Goal: Task Accomplishment & Management: Complete application form

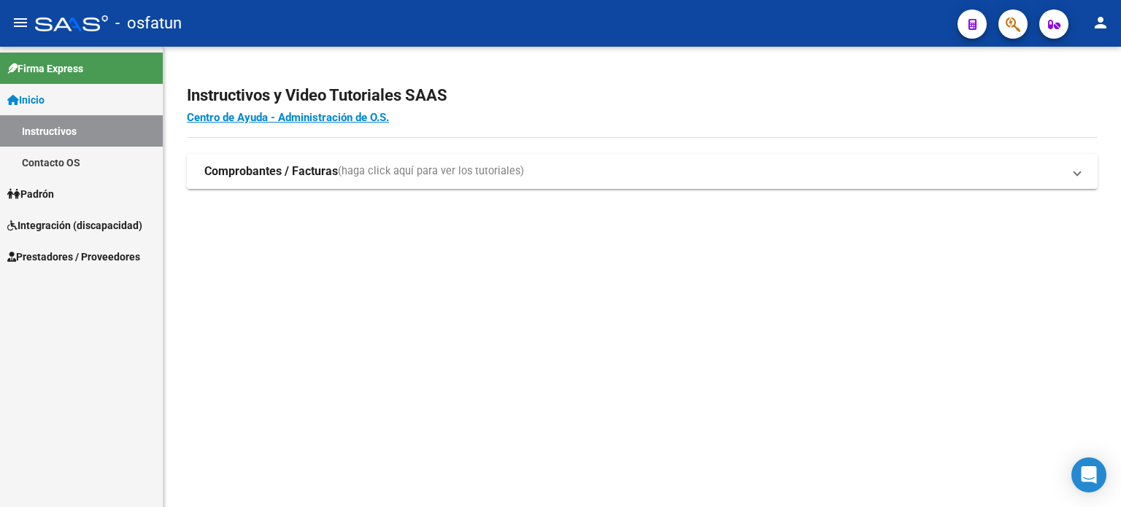
click at [73, 214] on link "Integración (discapacidad)" at bounding box center [81, 225] width 163 height 31
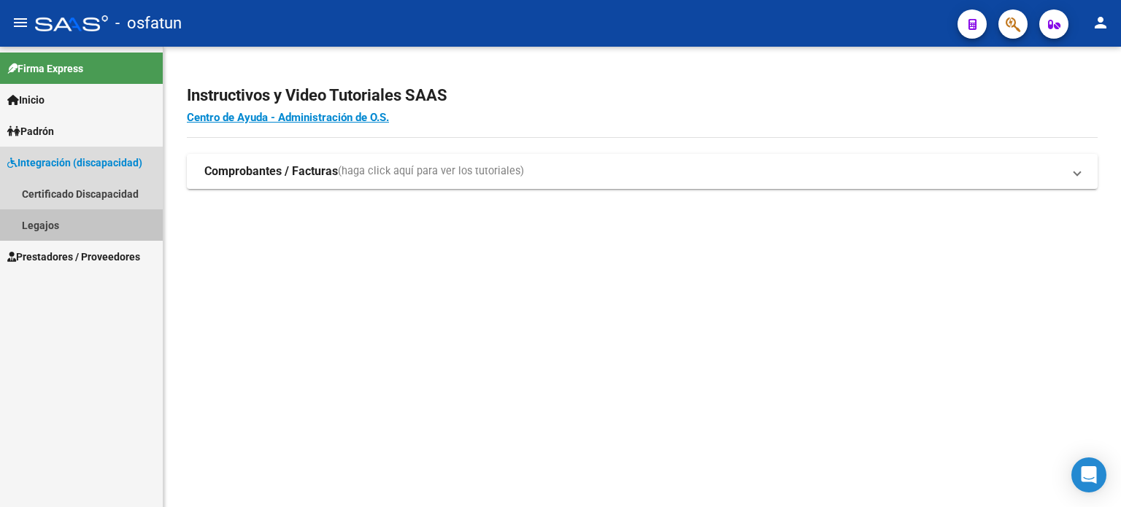
click at [73, 216] on link "Legajos" at bounding box center [81, 225] width 163 height 31
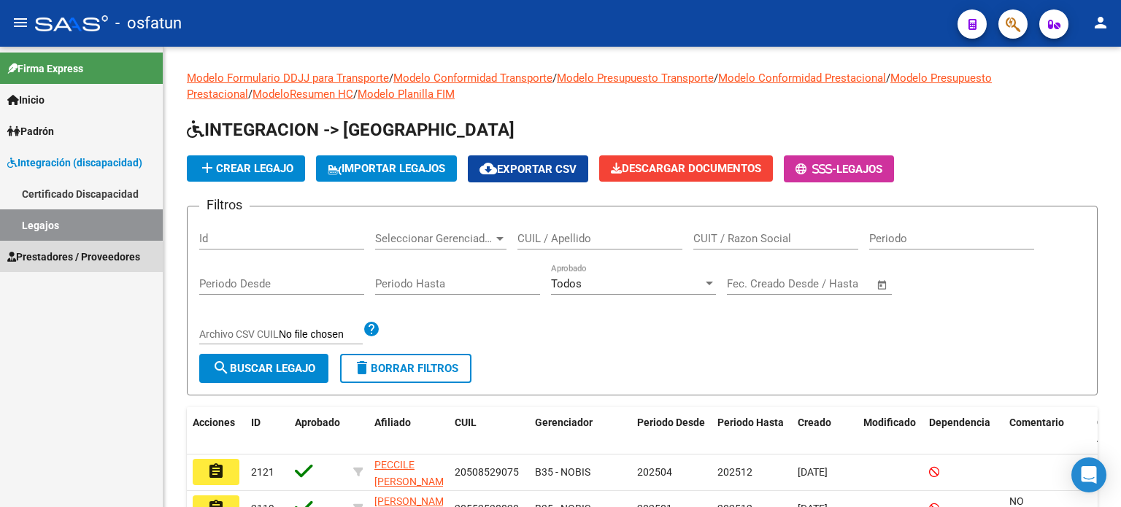
click at [77, 261] on span "Prestadores / Proveedores" at bounding box center [73, 257] width 133 height 16
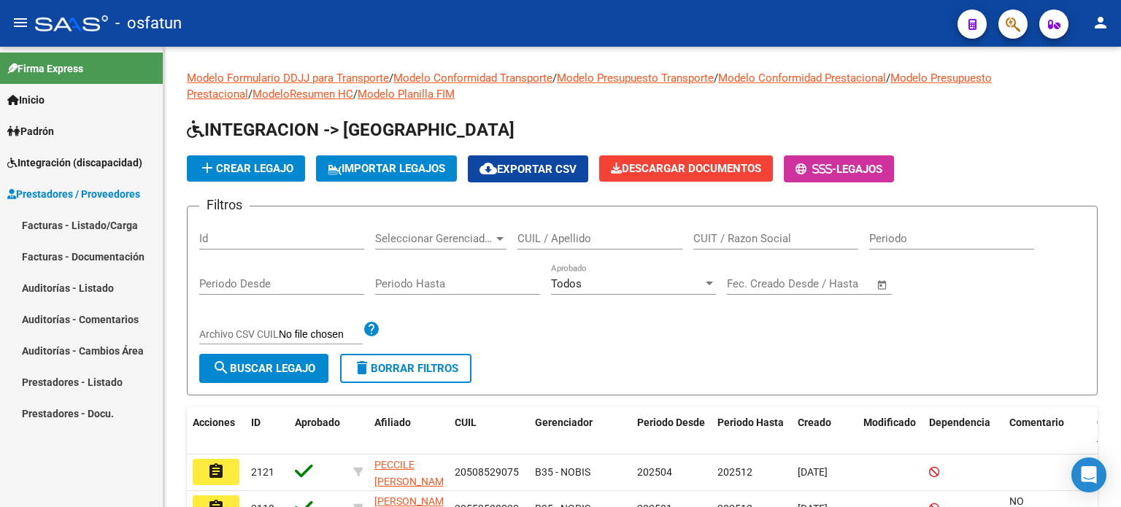
click at [93, 155] on span "Integración (discapacidad)" at bounding box center [74, 163] width 135 height 16
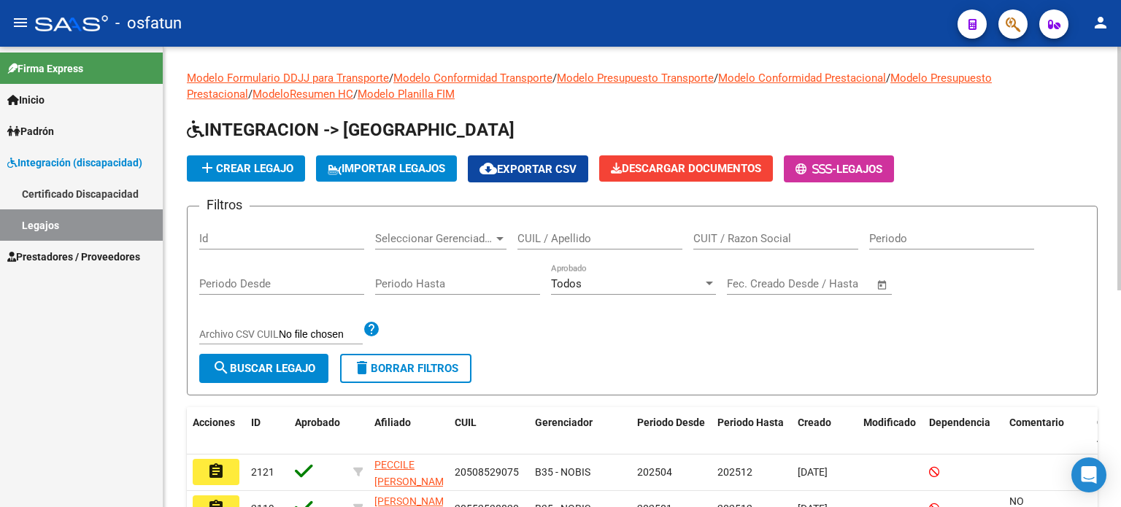
click at [1107, 147] on div "Modelo Formulario DDJJ para Transporte / Modelo Conformidad Transporte / Modelo…" at bounding box center [643, 478] width 958 height 862
click at [24, 87] on link "Inicio" at bounding box center [81, 99] width 163 height 31
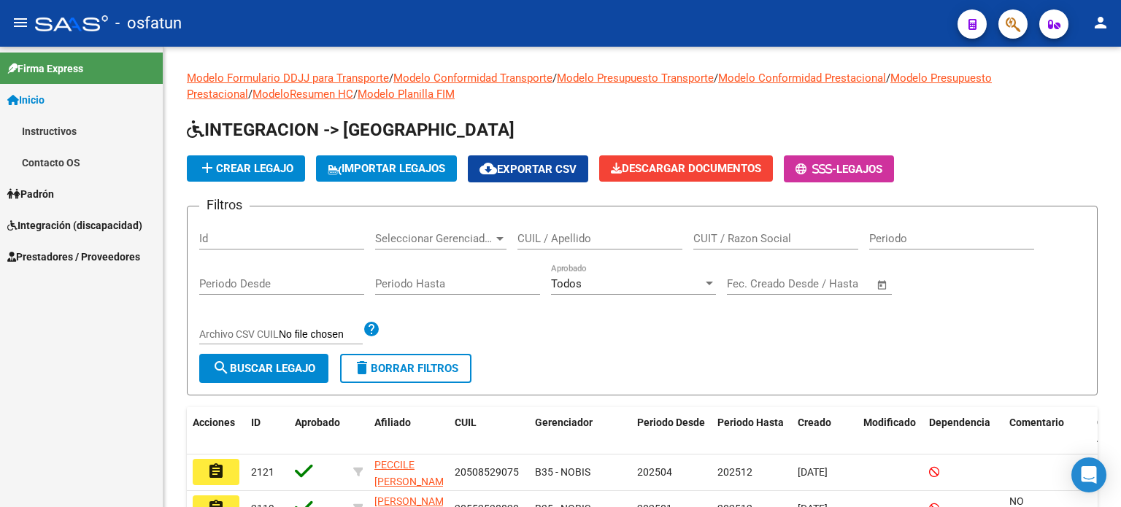
click at [38, 198] on span "Padrón" at bounding box center [30, 194] width 47 height 16
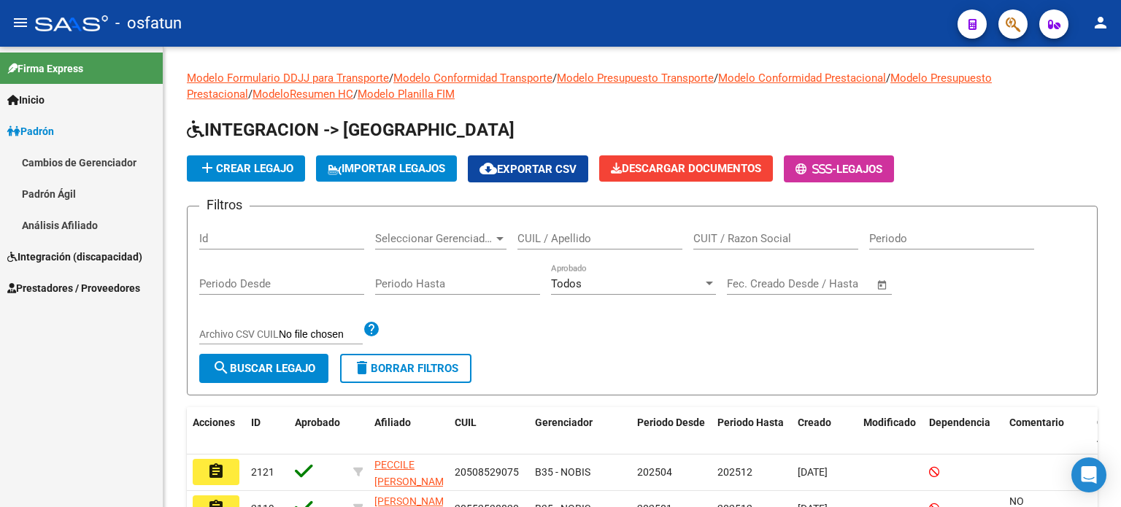
click at [54, 127] on span "Padrón" at bounding box center [30, 131] width 47 height 16
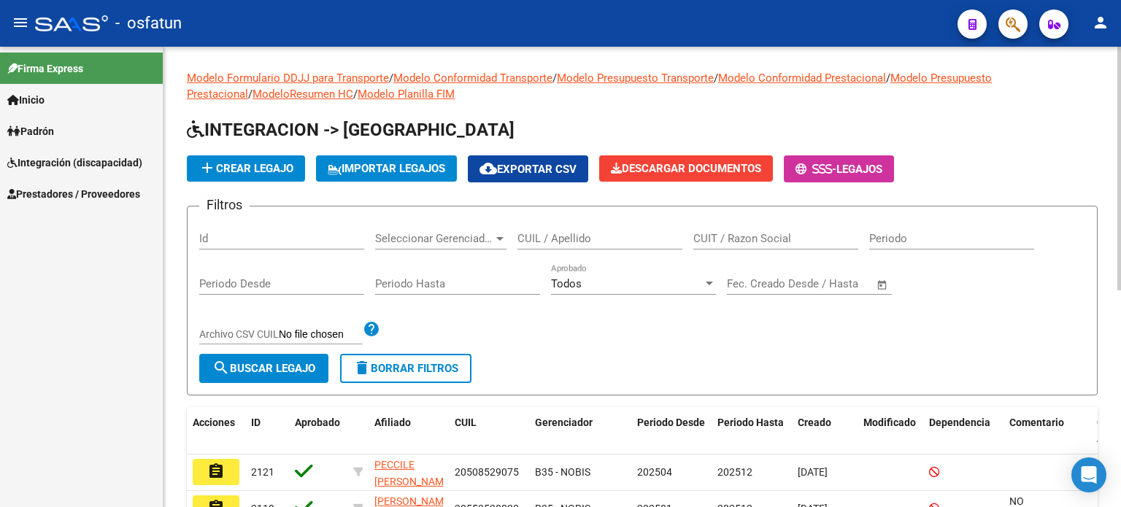
click at [259, 166] on span "add Crear Legajo" at bounding box center [246, 168] width 95 height 13
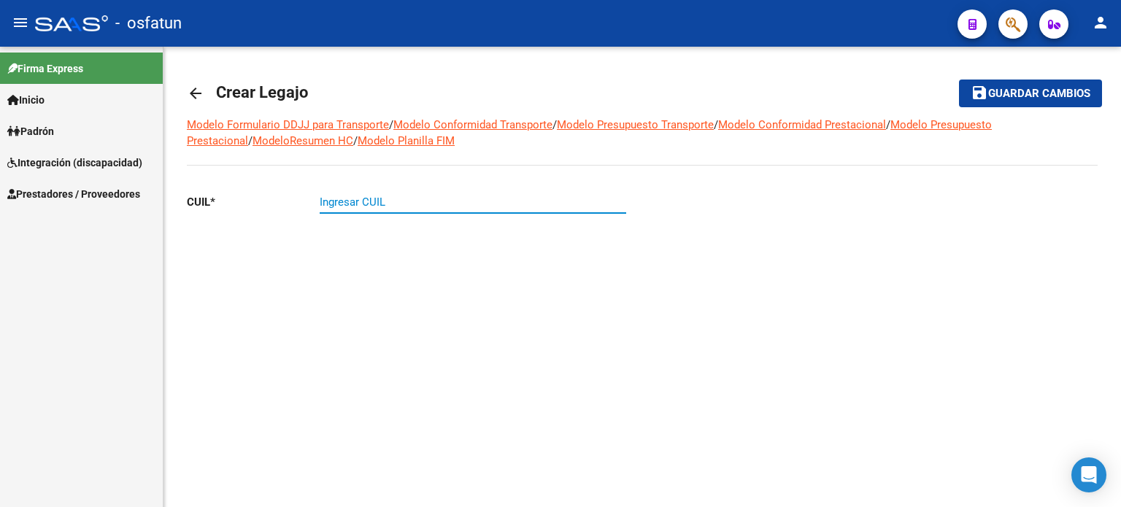
click at [374, 199] on input "Ingresar CUIL" at bounding box center [473, 202] width 307 height 13
paste input "27-57155233-2"
type input "27-57155233-2"
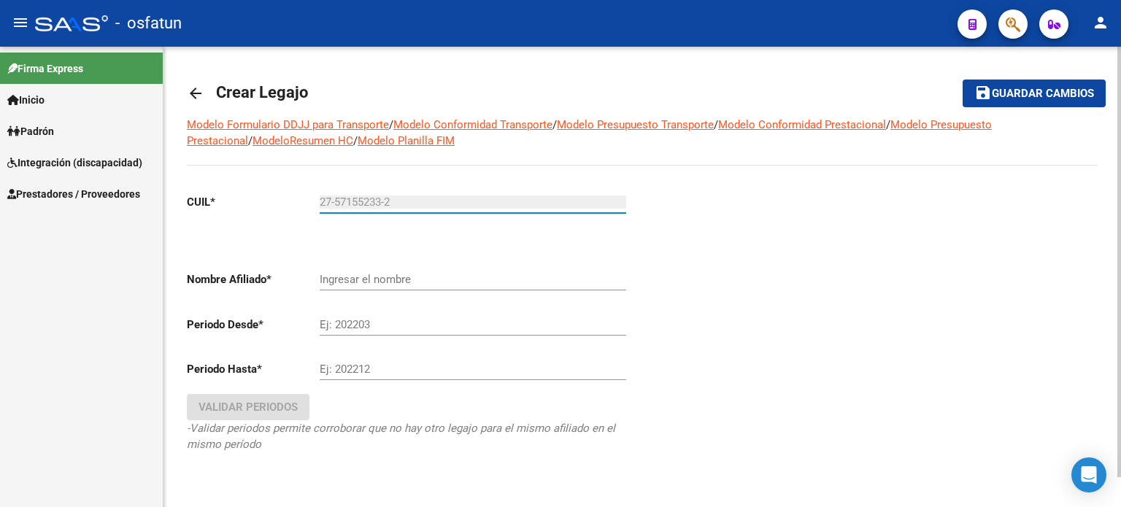
type input "LOPEZ RIOS ISSA"
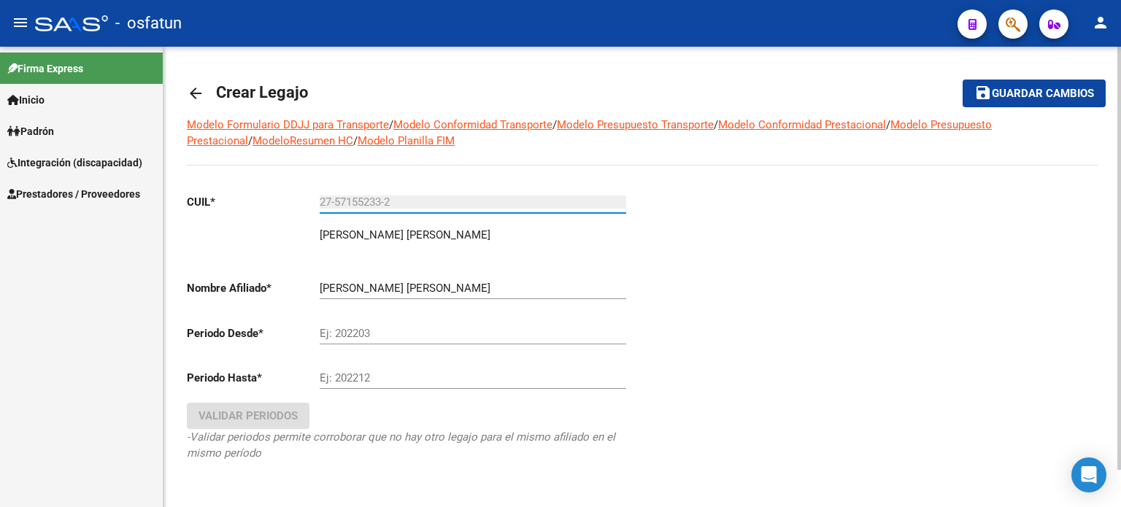
type input "27-57155233-2"
click at [965, 321] on div at bounding box center [871, 348] width 456 height 332
click at [978, 334] on div at bounding box center [871, 348] width 456 height 332
click at [416, 321] on div "Ej: 202203" at bounding box center [473, 328] width 307 height 31
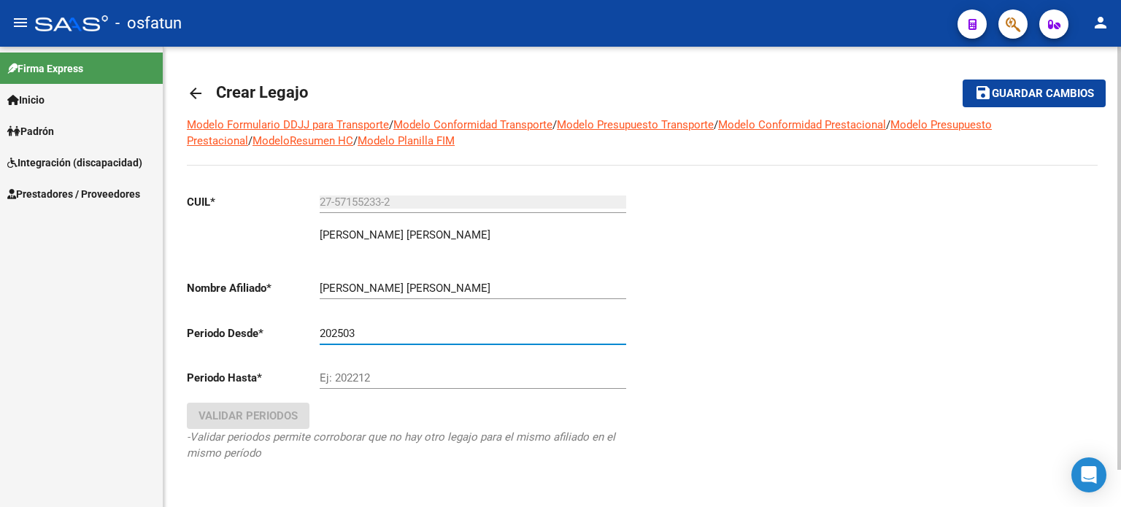
type input "202503"
click at [420, 379] on input "Ej: 202212" at bounding box center [473, 378] width 307 height 13
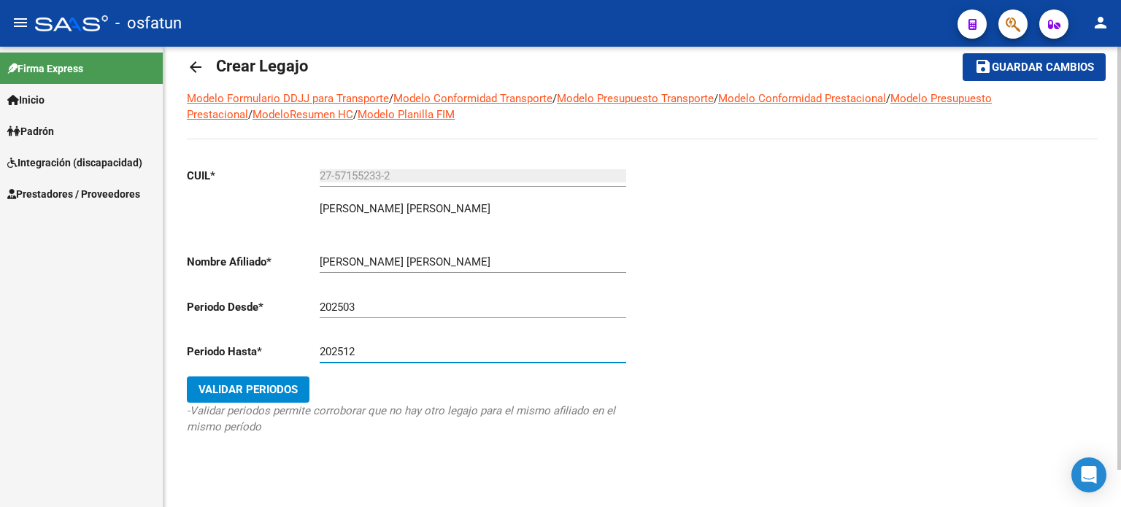
scroll to position [41, 0]
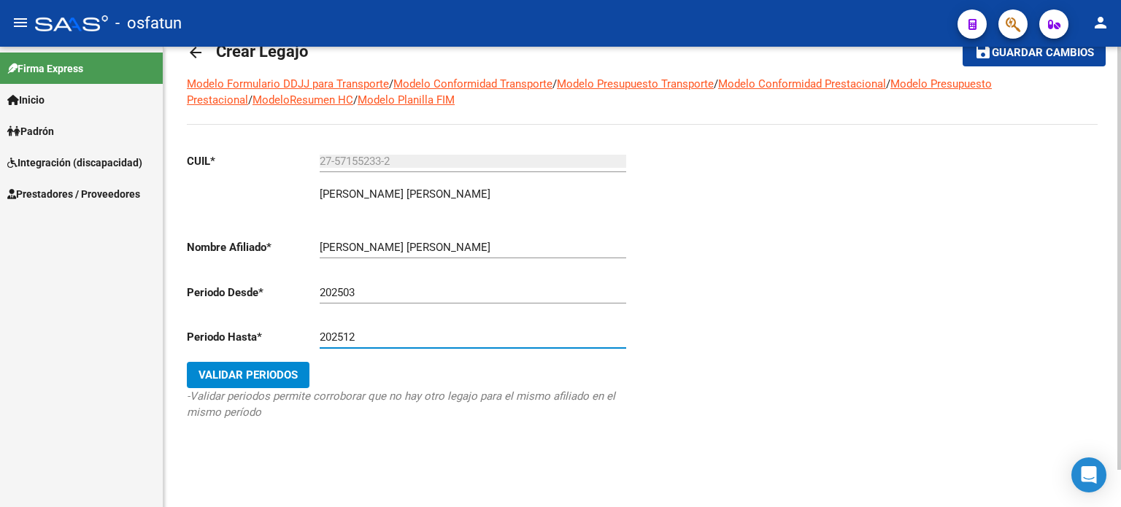
type input "202512"
click at [266, 374] on span "Validar Periodos" at bounding box center [248, 375] width 99 height 13
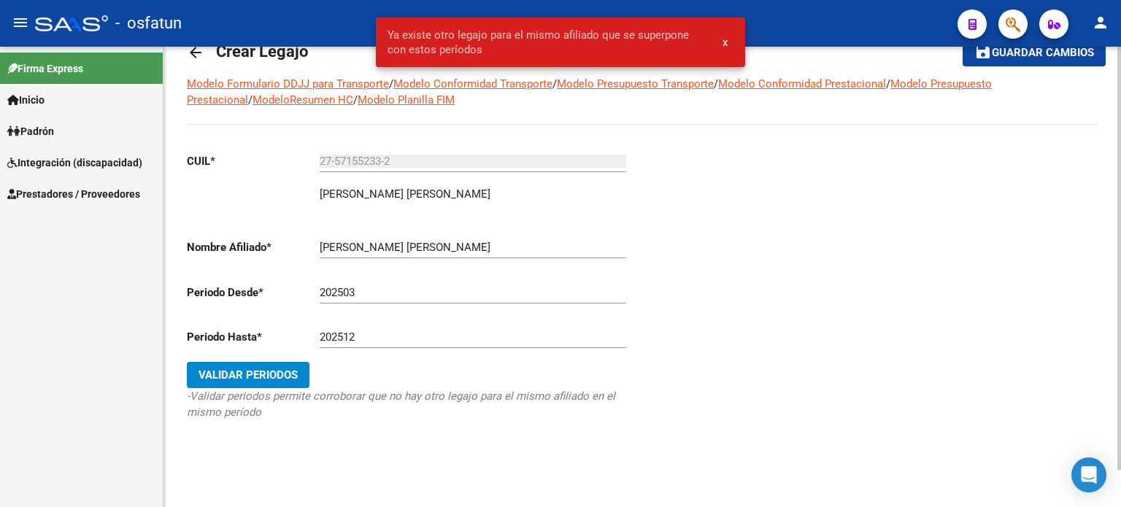
scroll to position [0, 0]
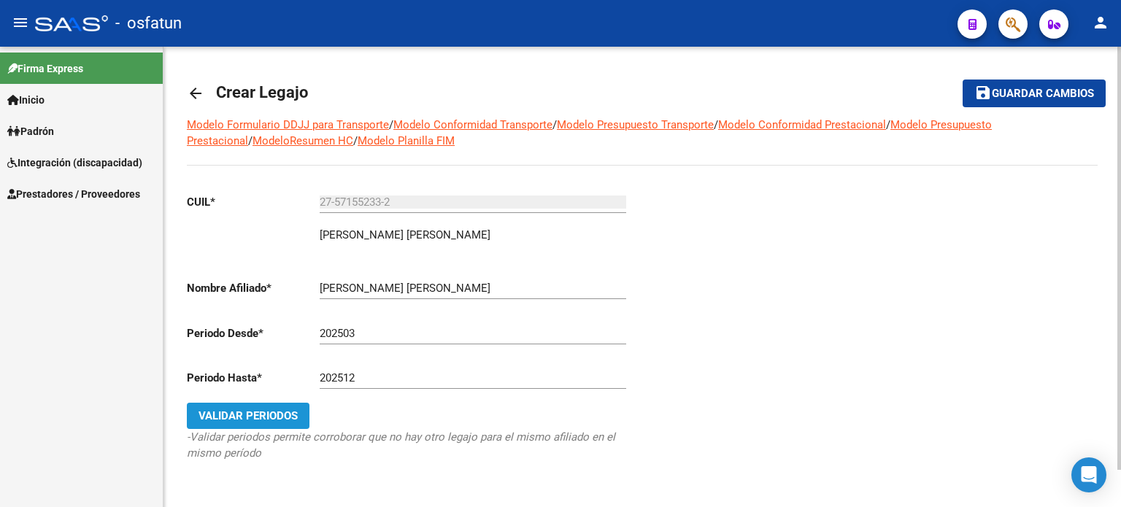
click at [275, 410] on span "Validar Periodos" at bounding box center [248, 416] width 99 height 13
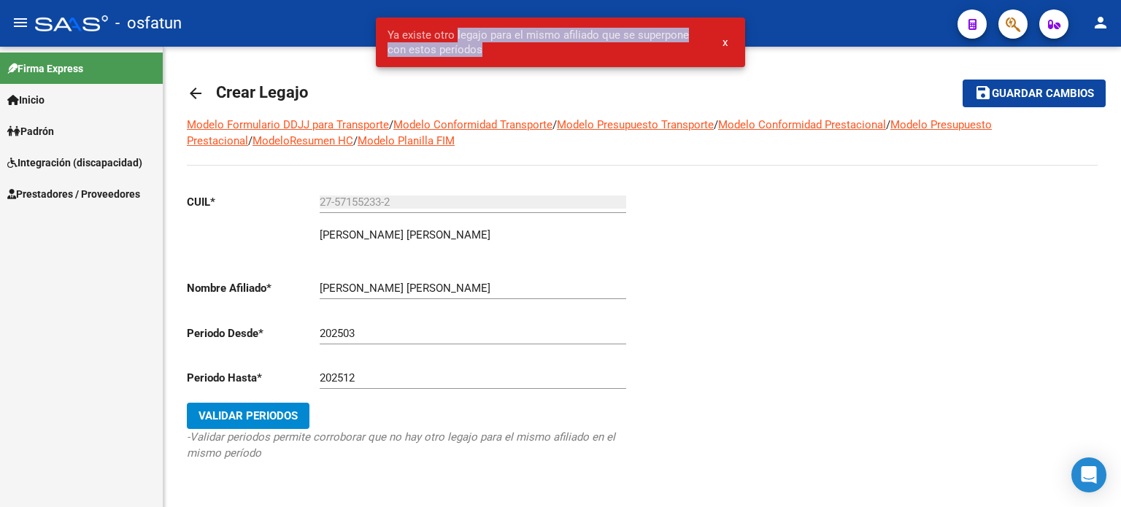
drag, startPoint x: 456, startPoint y: 37, endPoint x: 561, endPoint y: 53, distance: 106.5
click at [561, 53] on span "Ya existe otro legajo para el mismo afiliado que se superpone con estos períodos" at bounding box center [547, 42] width 318 height 29
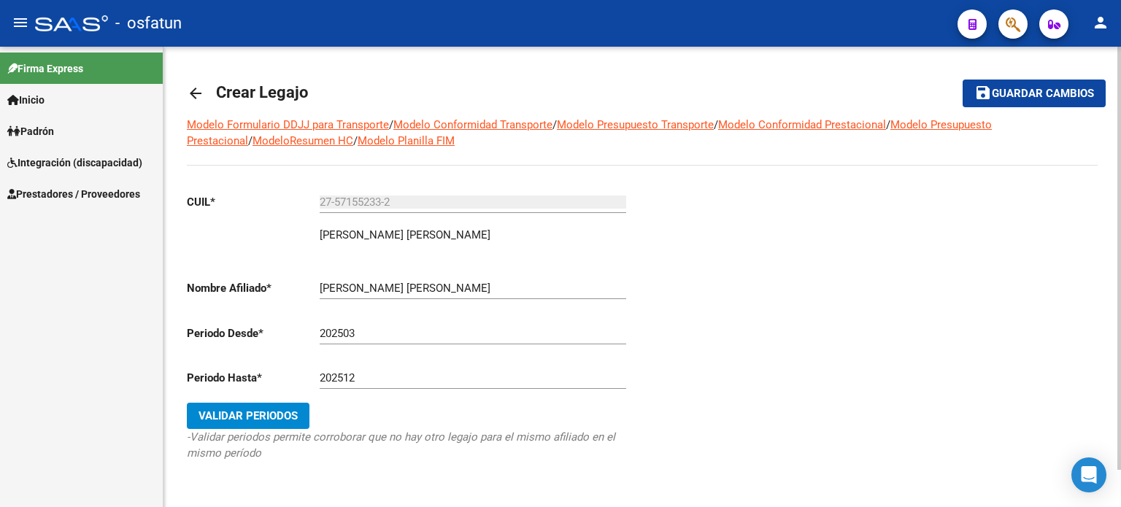
click at [396, 210] on div "27-57155233-2 Ingresar CUIL" at bounding box center [473, 197] width 307 height 31
click at [394, 199] on input "27-57155233-2" at bounding box center [473, 202] width 307 height 13
click at [393, 201] on input "27-57155233-2" at bounding box center [473, 202] width 307 height 13
drag, startPoint x: 193, startPoint y: 93, endPoint x: 202, endPoint y: 93, distance: 9.5
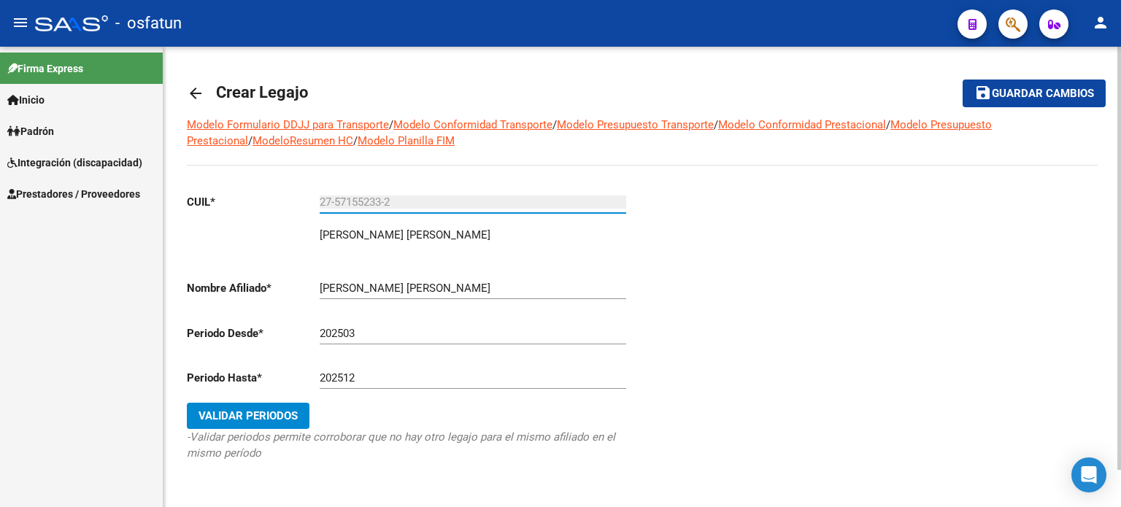
click at [193, 93] on mat-icon "arrow_back" at bounding box center [196, 94] width 18 height 18
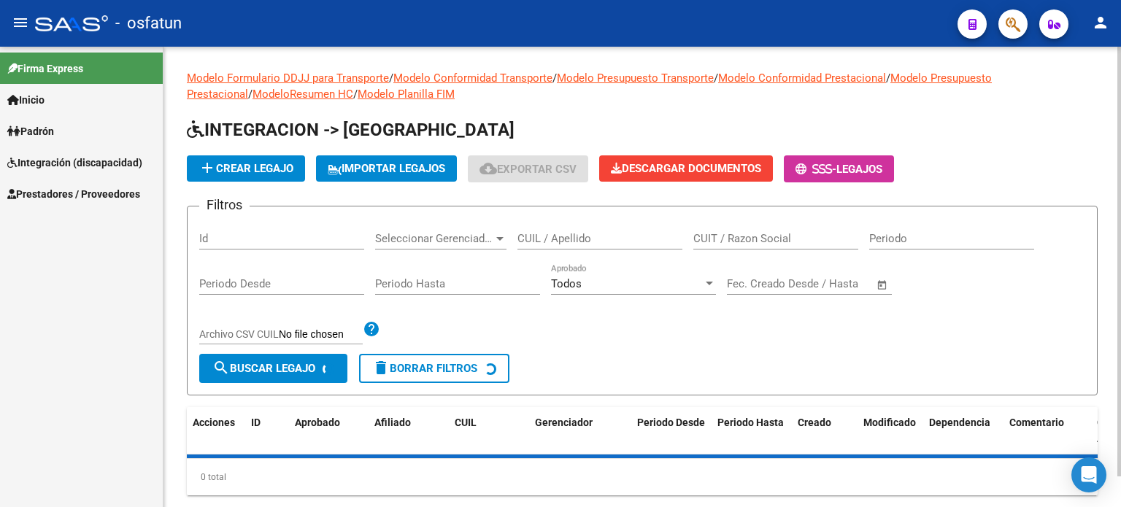
click at [243, 171] on span "add Crear Legajo" at bounding box center [246, 168] width 95 height 13
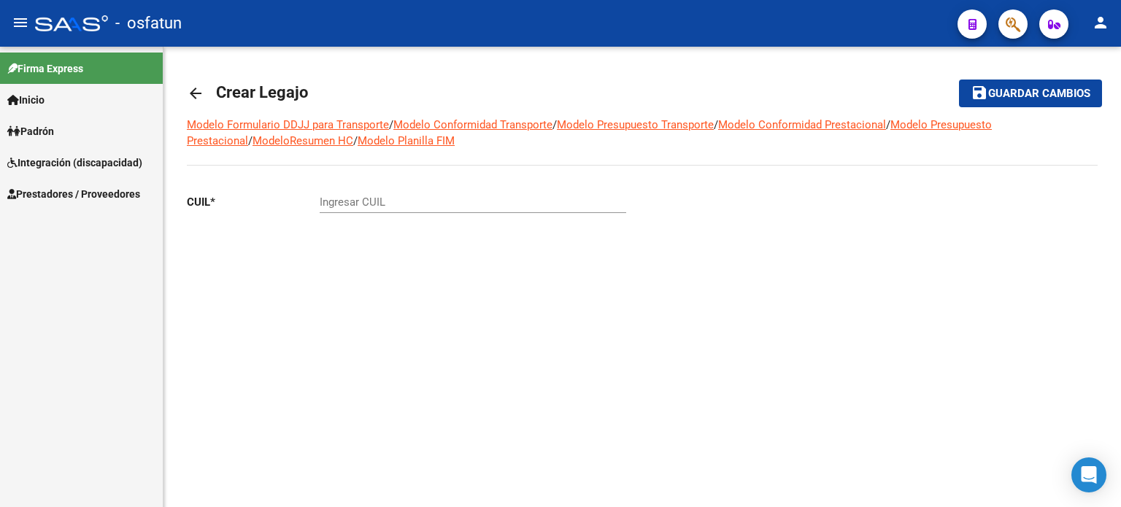
click at [421, 207] on input "Ingresar CUIL" at bounding box center [473, 202] width 307 height 13
click at [356, 203] on input "Ingresar CUIL" at bounding box center [473, 202] width 307 height 13
drag, startPoint x: 339, startPoint y: 254, endPoint x: 358, endPoint y: 214, distance: 44.7
click at [340, 250] on div "CUIL * Ingresar CUIL" at bounding box center [409, 237] width 444 height 110
click at [364, 211] on div "Ingresar CUIL" at bounding box center [473, 197] width 307 height 31
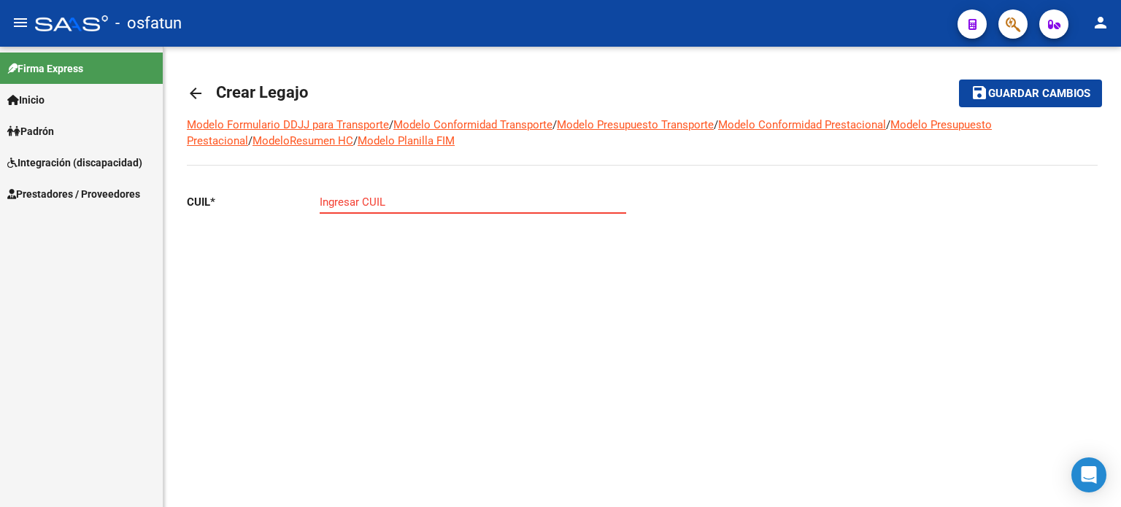
click at [366, 207] on input "Ingresar CUIL" at bounding box center [473, 202] width 307 height 13
click at [359, 202] on input "Ingresar CUIL" at bounding box center [473, 202] width 307 height 13
paste input "20-50424681-8"
type input "20-50424681-8"
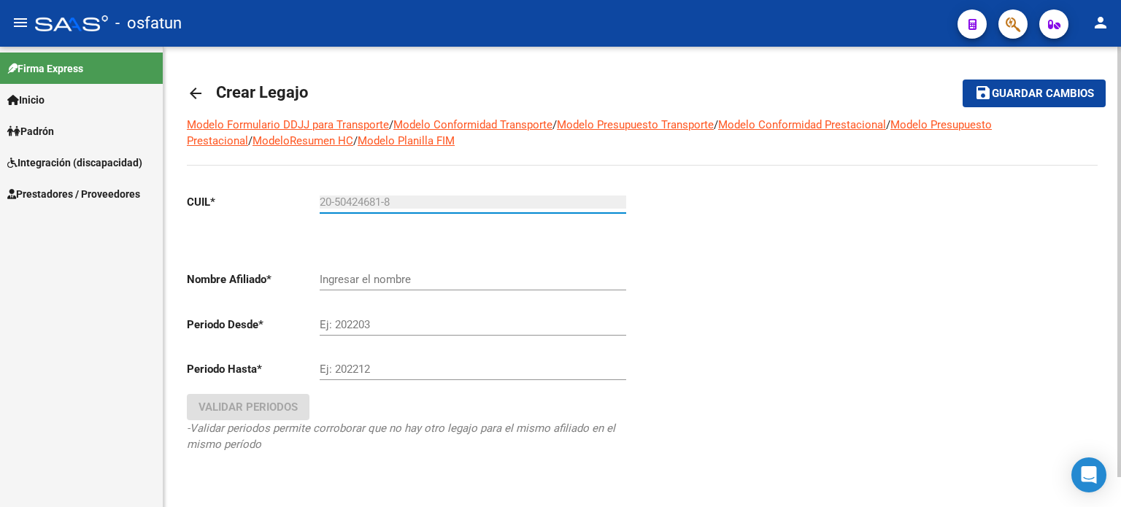
type input "BARRERA THIAGO EZEQUIEL"
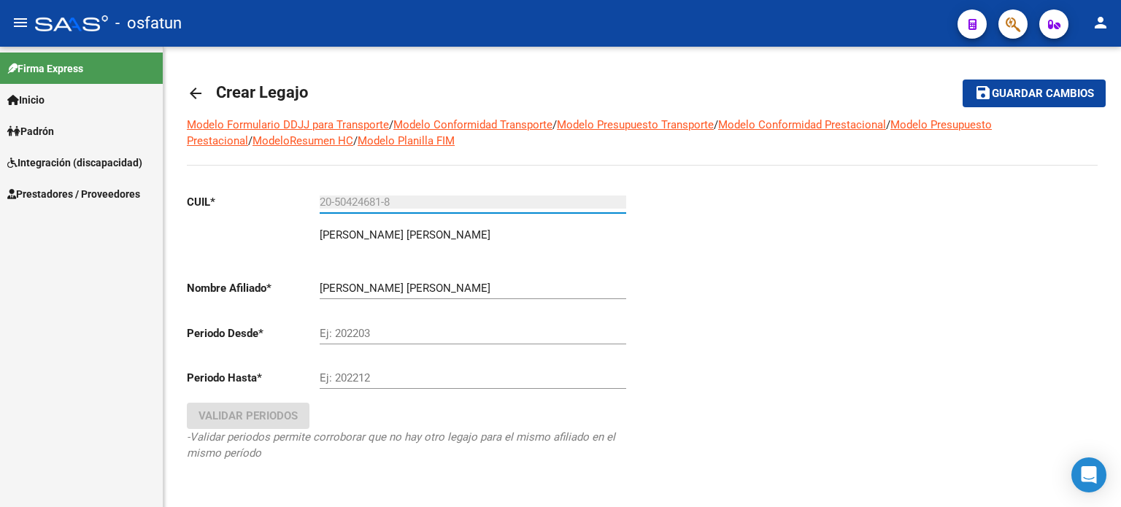
type input "20-50424681-8"
click at [380, 329] on input "Ej: 202203" at bounding box center [473, 333] width 307 height 13
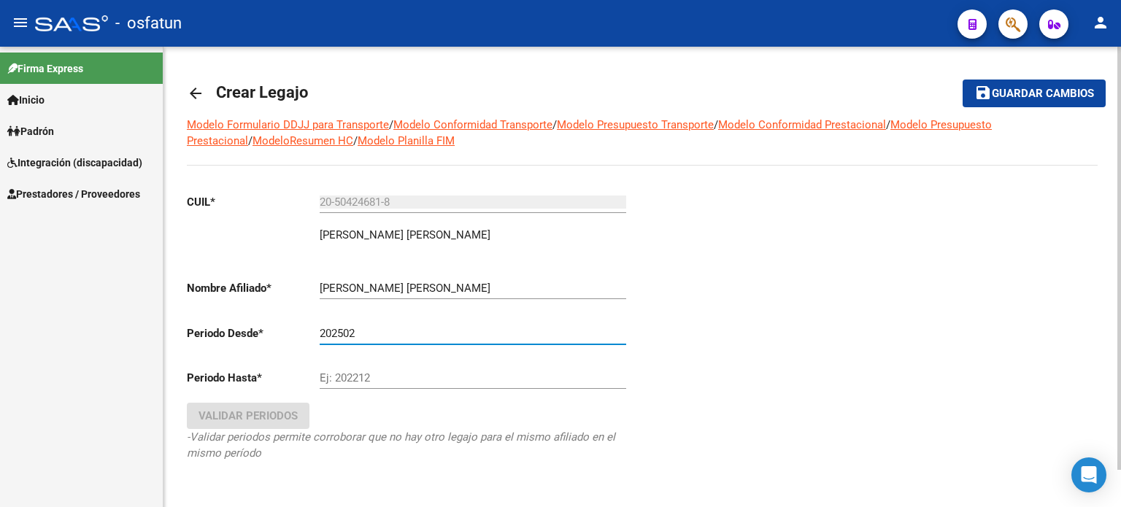
type input "202502"
click at [394, 363] on div "Ej: 202212" at bounding box center [473, 373] width 307 height 31
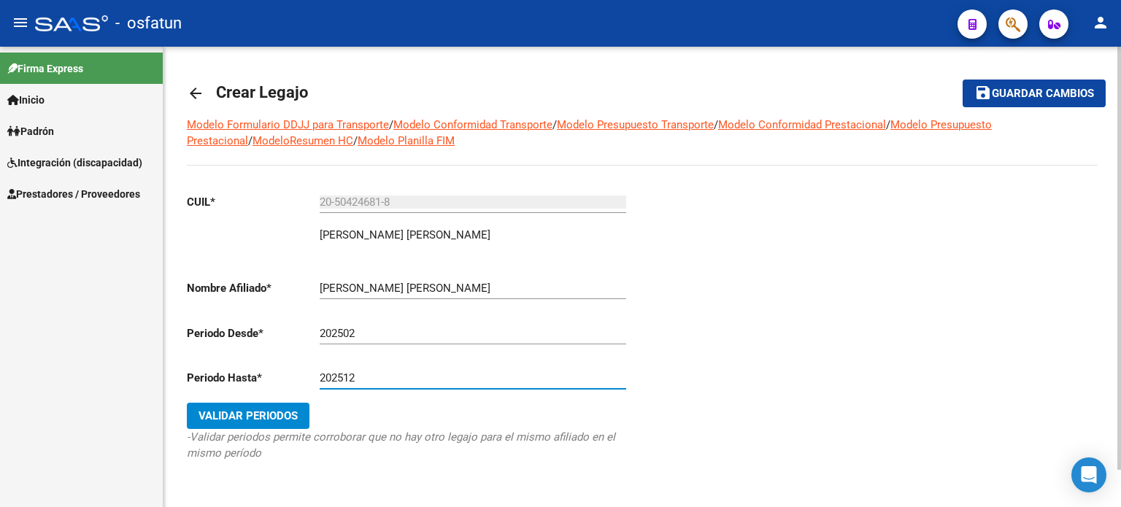
type input "202512"
click at [225, 416] on span "Validar Periodos" at bounding box center [248, 416] width 99 height 13
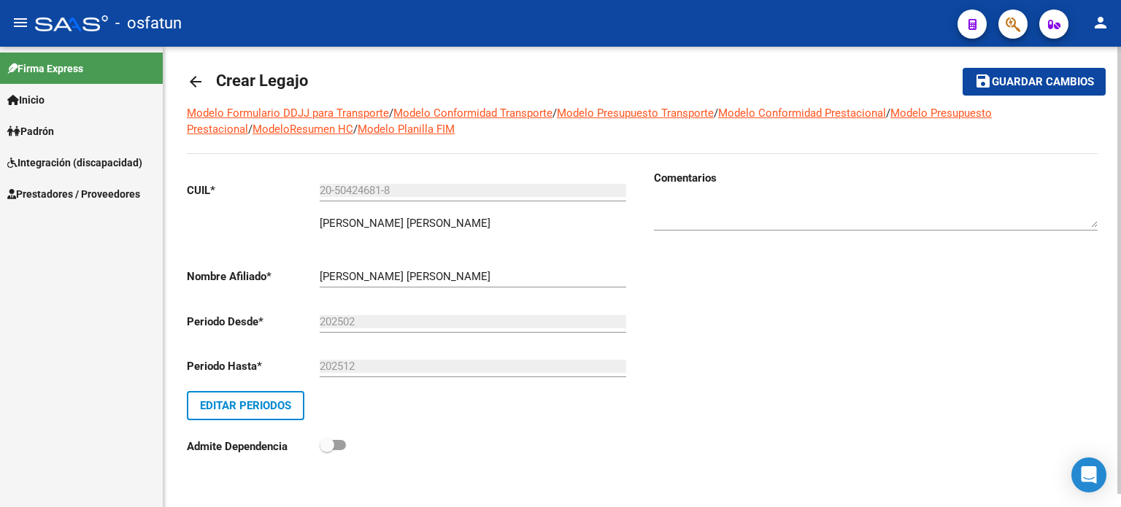
scroll to position [13, 0]
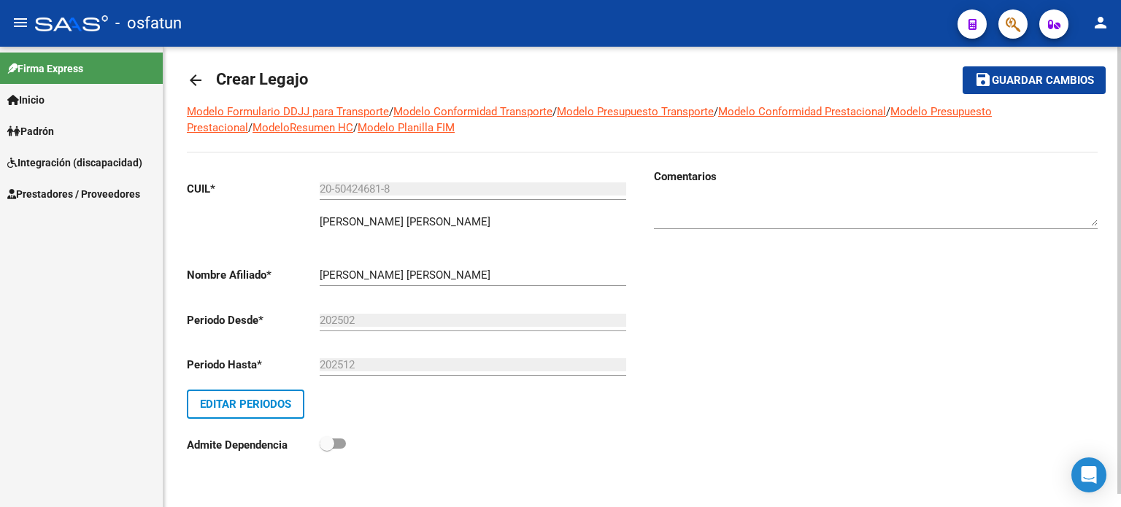
click at [1031, 88] on button "save Guardar cambios" at bounding box center [1034, 79] width 143 height 27
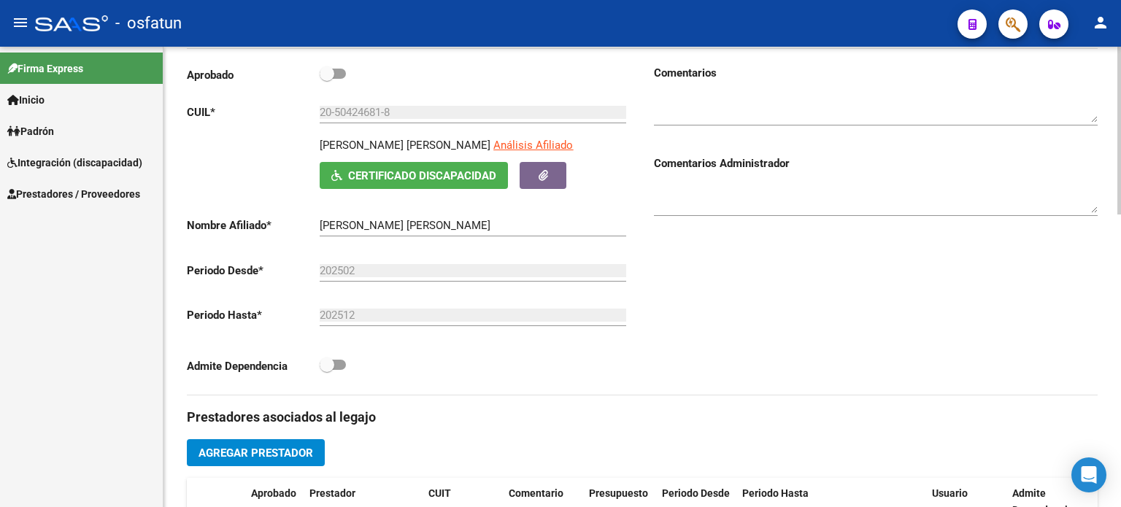
scroll to position [146, 0]
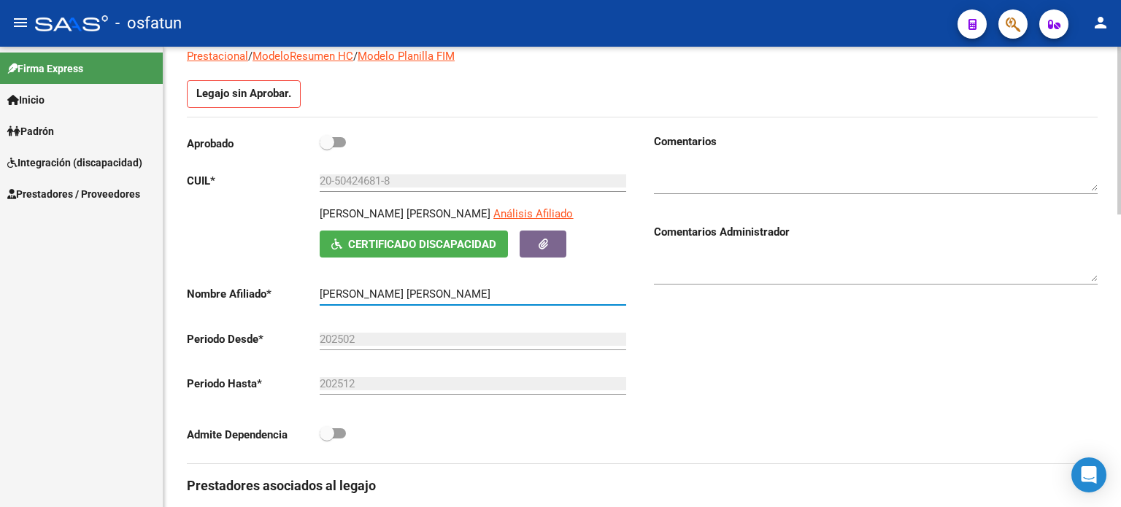
drag, startPoint x: 472, startPoint y: 290, endPoint x: 288, endPoint y: 295, distance: 183.3
click at [288, 295] on app-form-text-field "Nombre Afiliado * BARRERA THIAGO EZEQUIEL Ingresar el nombre" at bounding box center [407, 294] width 440 height 13
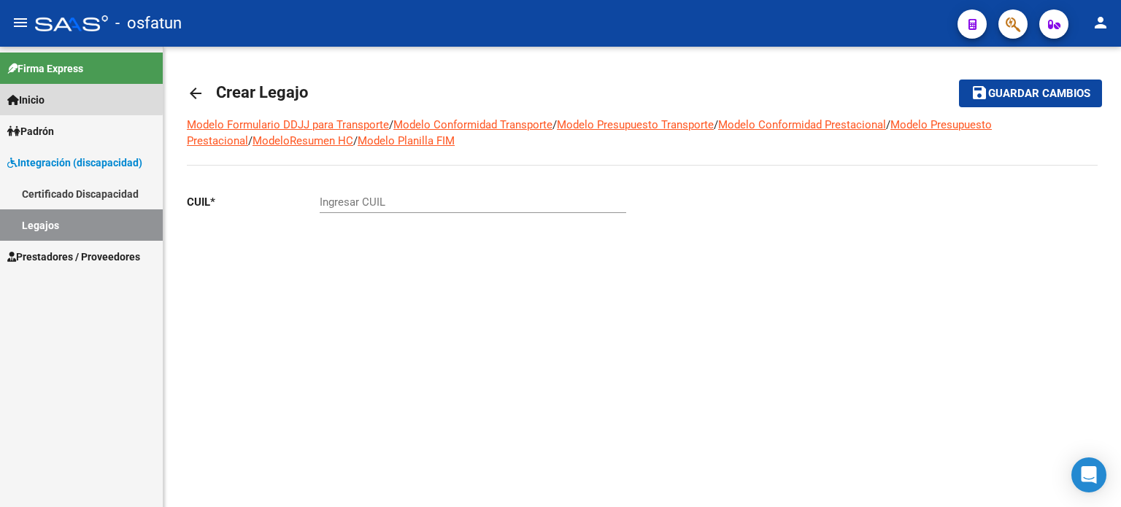
click at [43, 96] on span "Inicio" at bounding box center [25, 100] width 37 height 16
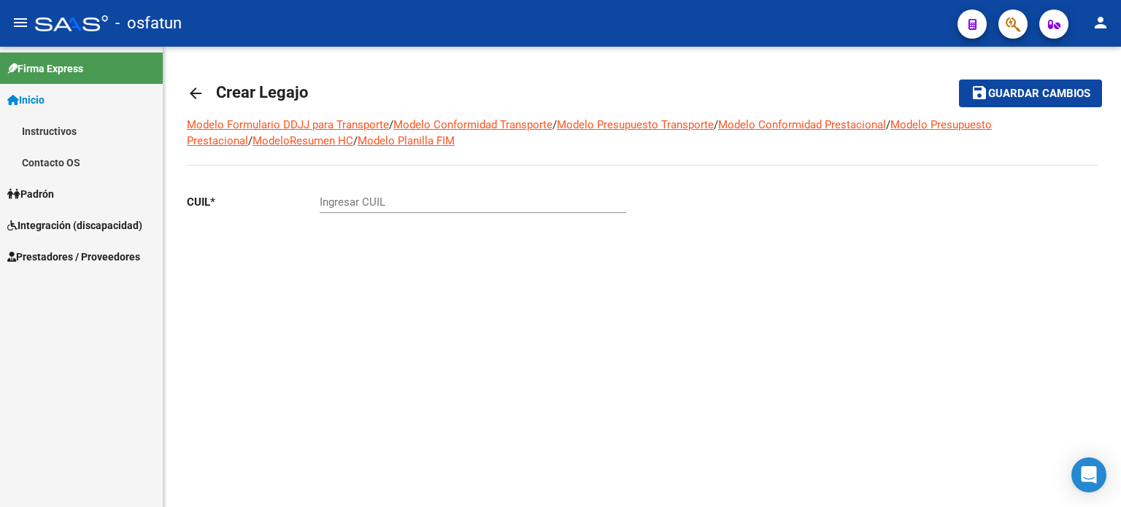
click at [54, 188] on span "Padrón" at bounding box center [30, 194] width 47 height 16
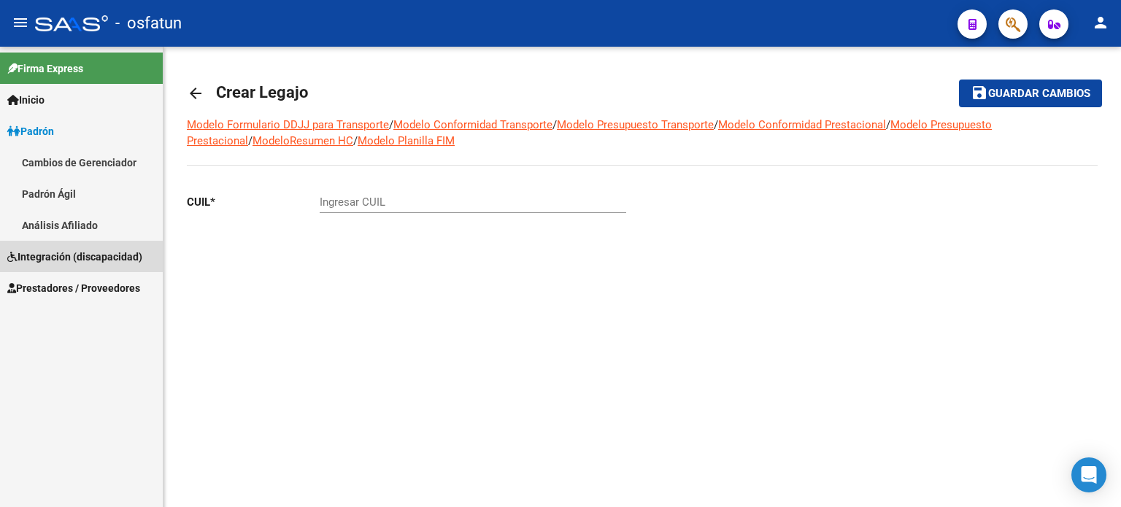
click at [72, 250] on span "Integración (discapacidad)" at bounding box center [74, 257] width 135 height 16
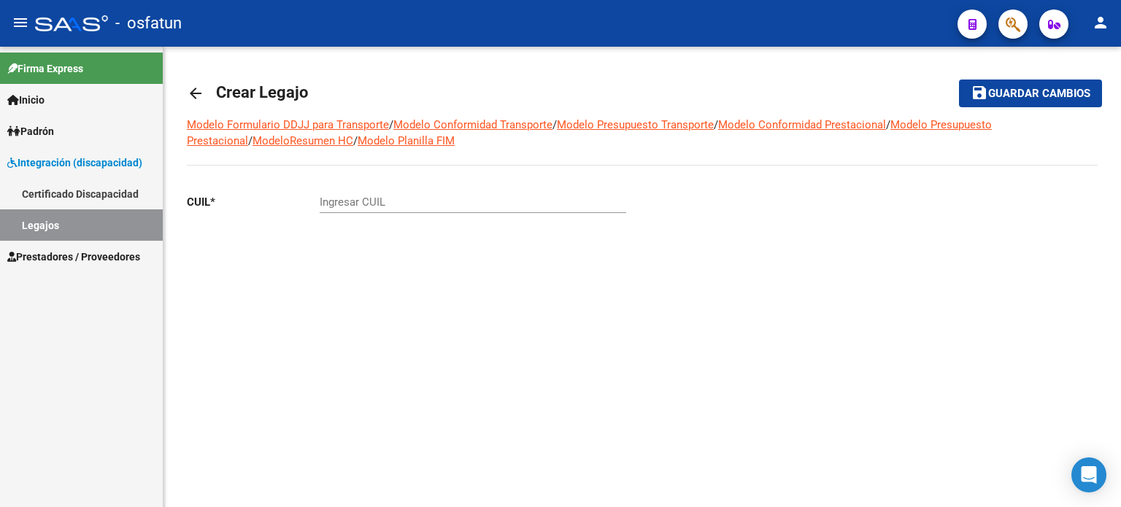
click at [76, 263] on span "Prestadores / Proveedores" at bounding box center [73, 257] width 133 height 16
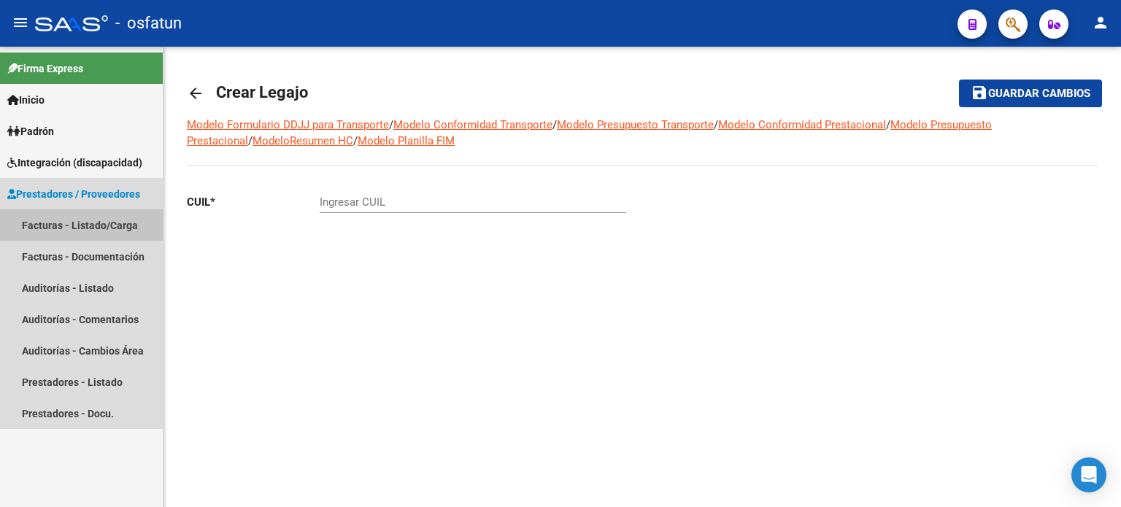
click at [87, 218] on link "Facturas - Listado/Carga" at bounding box center [81, 225] width 163 height 31
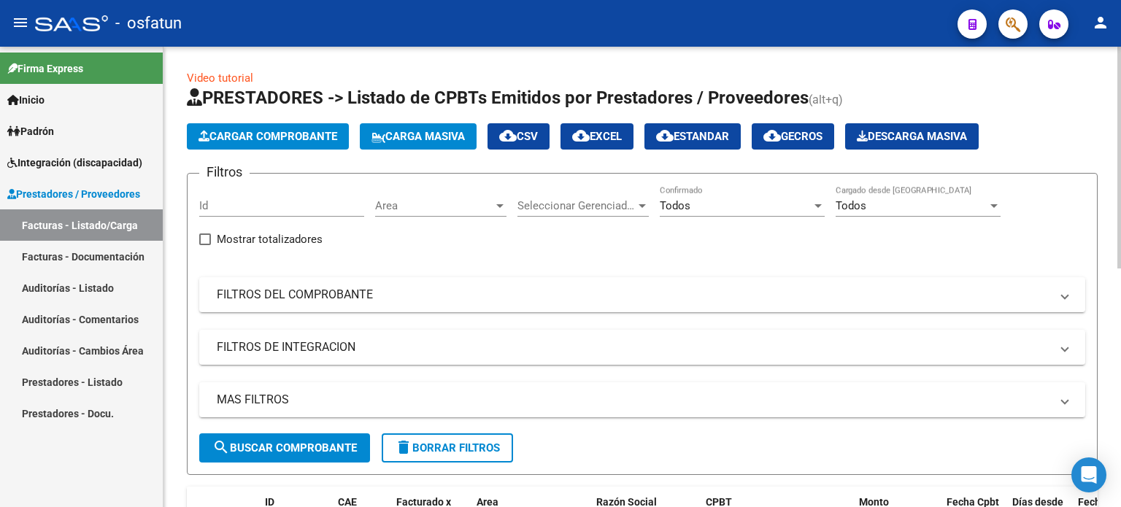
click at [288, 130] on span "Cargar Comprobante" at bounding box center [268, 136] width 139 height 13
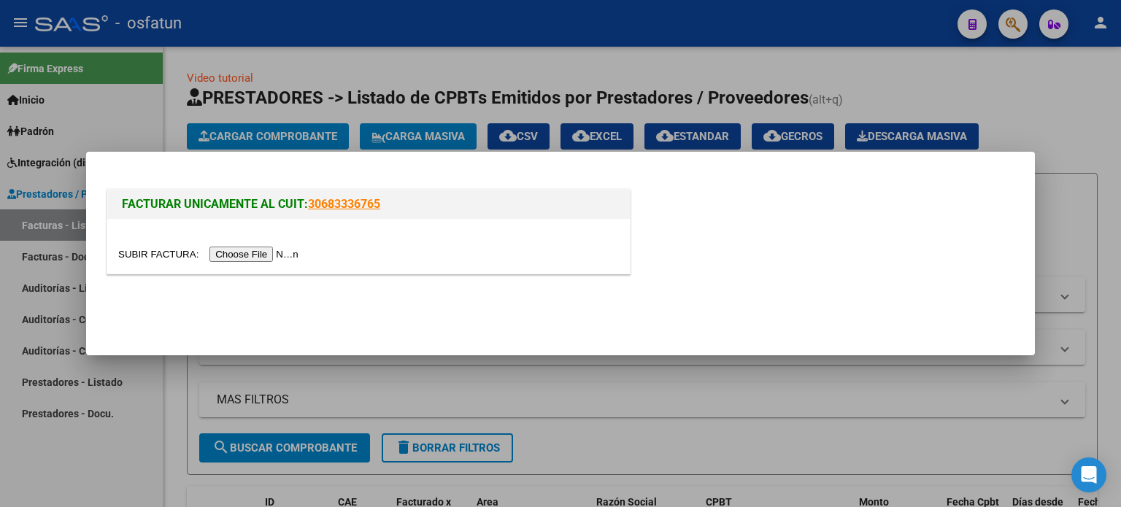
click at [267, 250] on input "file" at bounding box center [210, 254] width 185 height 15
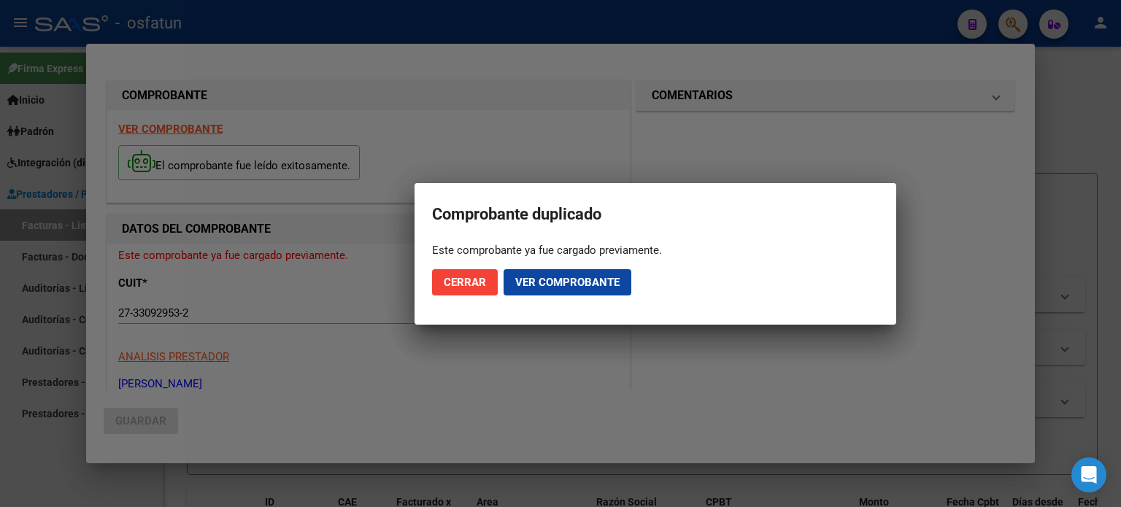
drag, startPoint x: 523, startPoint y: 248, endPoint x: 667, endPoint y: 248, distance: 143.8
click at [667, 248] on div "Este comprobante ya fue cargado previamente." at bounding box center [655, 250] width 447 height 15
click at [611, 272] on button "Ver comprobante" at bounding box center [568, 282] width 128 height 26
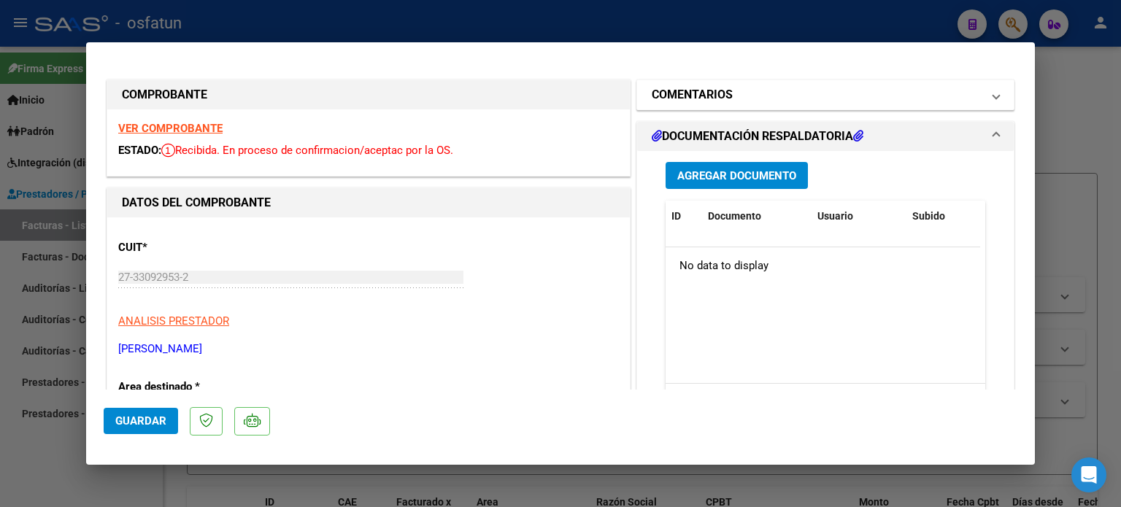
click at [994, 93] on span at bounding box center [997, 95] width 6 height 18
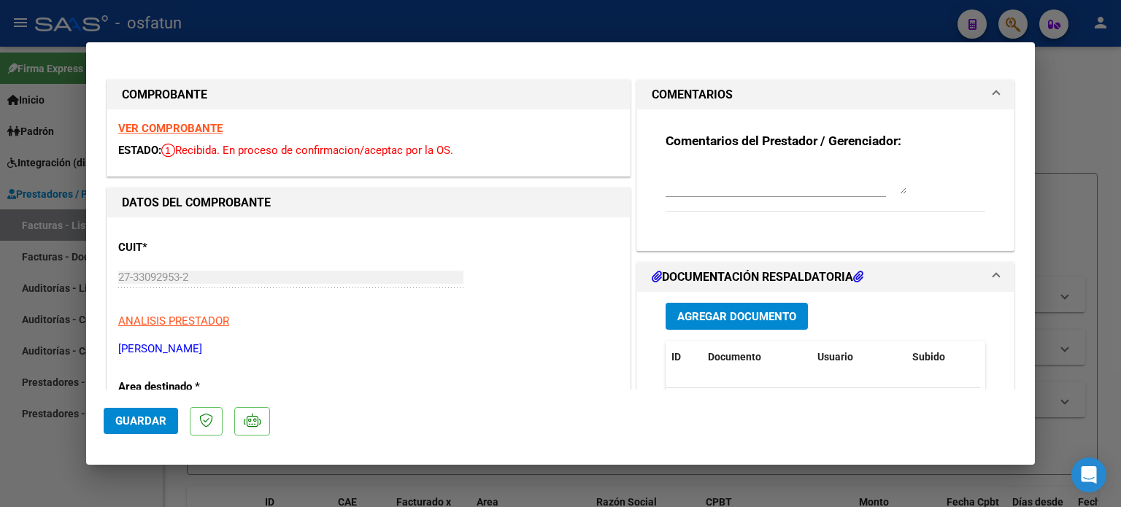
drag, startPoint x: 922, startPoint y: 4, endPoint x: 1101, endPoint y: 158, distance: 236.1
click at [1104, 162] on div at bounding box center [560, 253] width 1121 height 507
type input "$ 0,00"
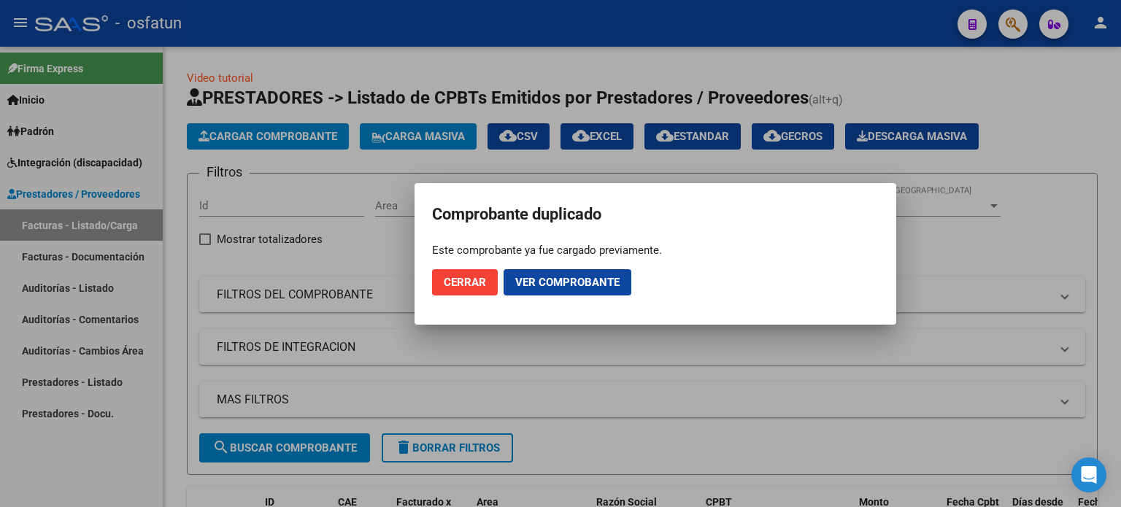
click at [469, 288] on span "Cerrar" at bounding box center [465, 282] width 42 height 13
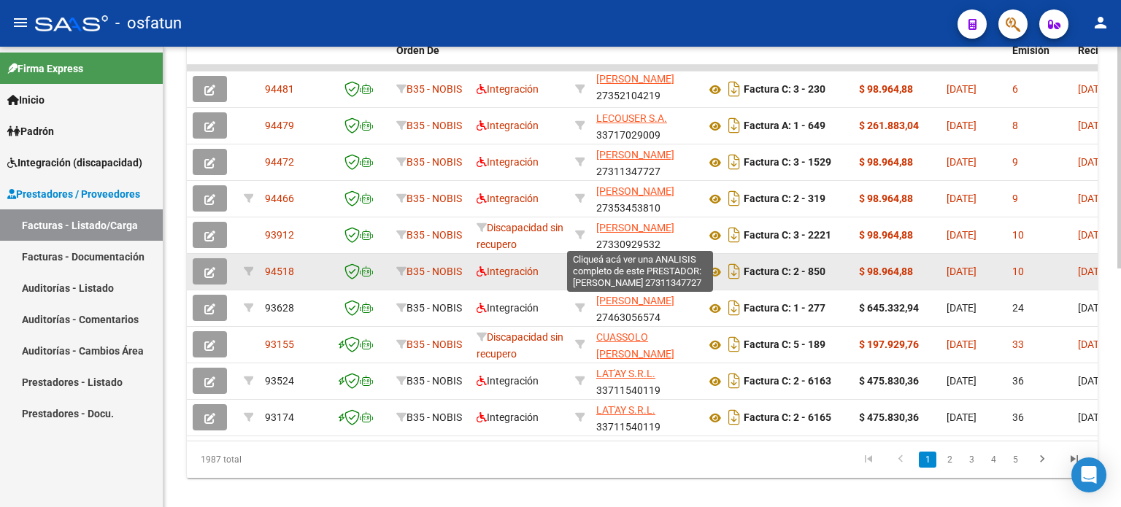
scroll to position [495, 0]
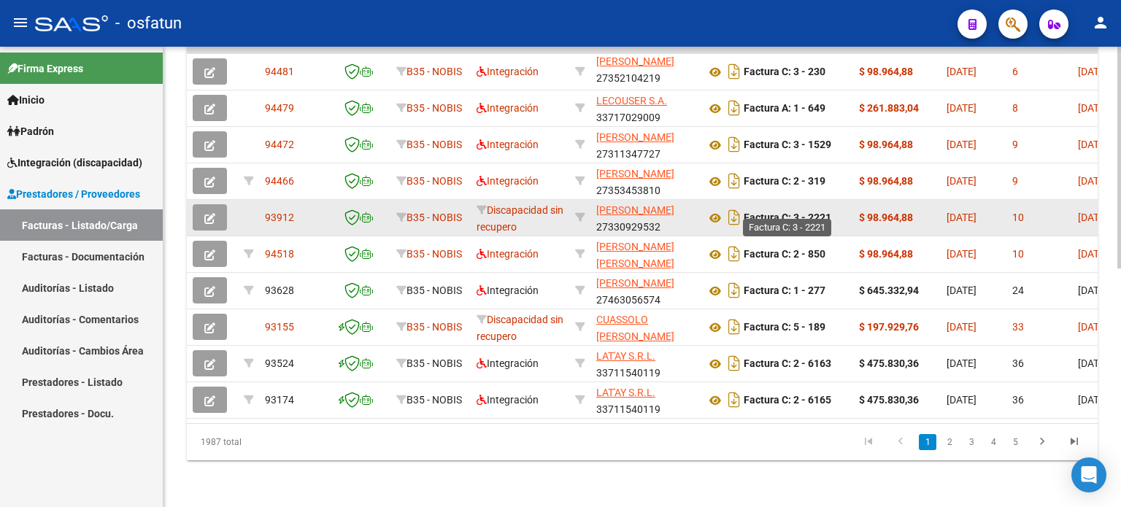
click at [819, 212] on strong "Factura C: 3 - 2221" at bounding box center [788, 218] width 88 height 12
click at [207, 213] on icon "button" at bounding box center [209, 218] width 11 height 11
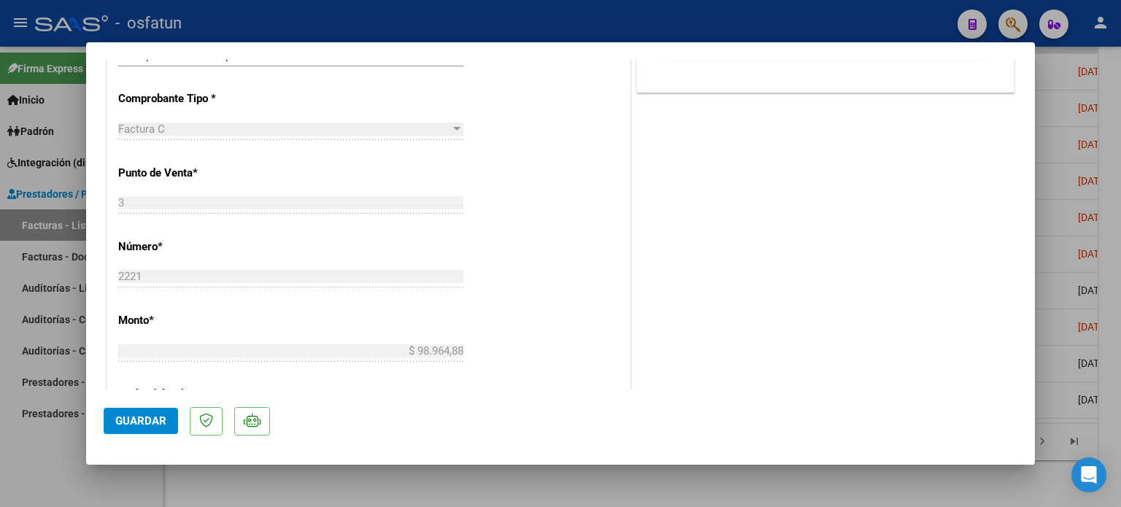
scroll to position [219, 0]
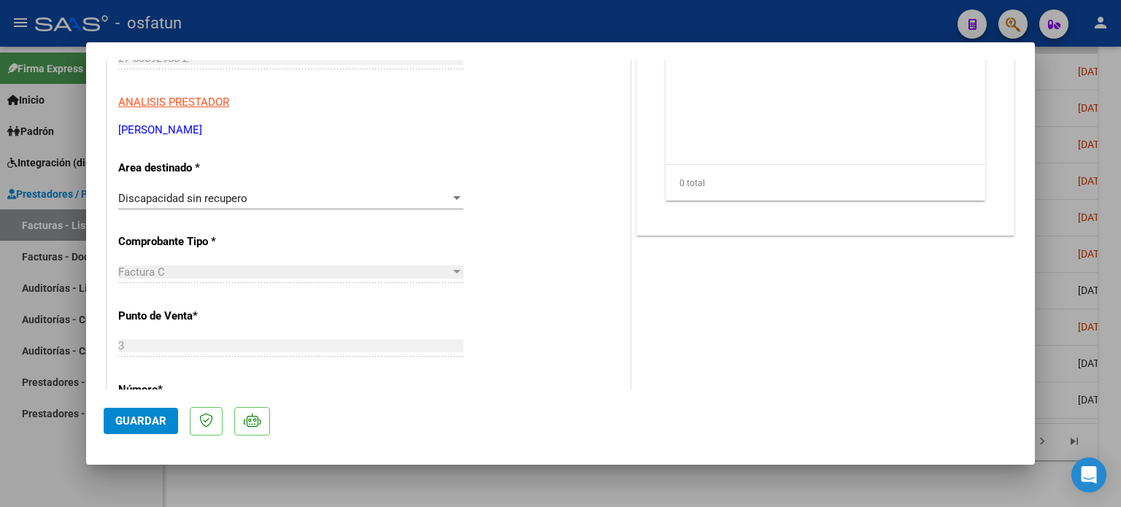
click at [452, 193] on div at bounding box center [456, 199] width 13 height 12
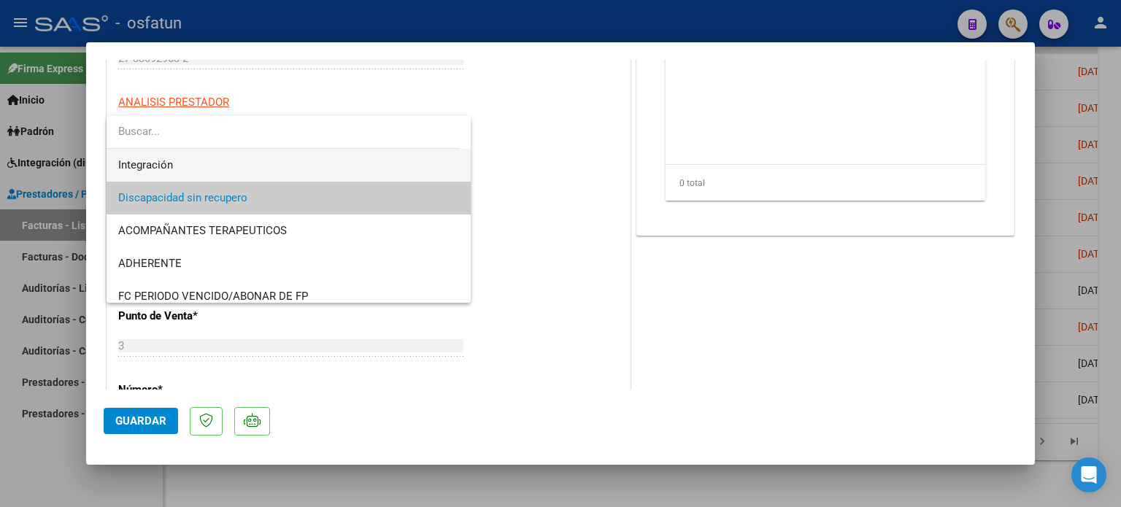
click at [231, 176] on span "Integración" at bounding box center [289, 165] width 342 height 33
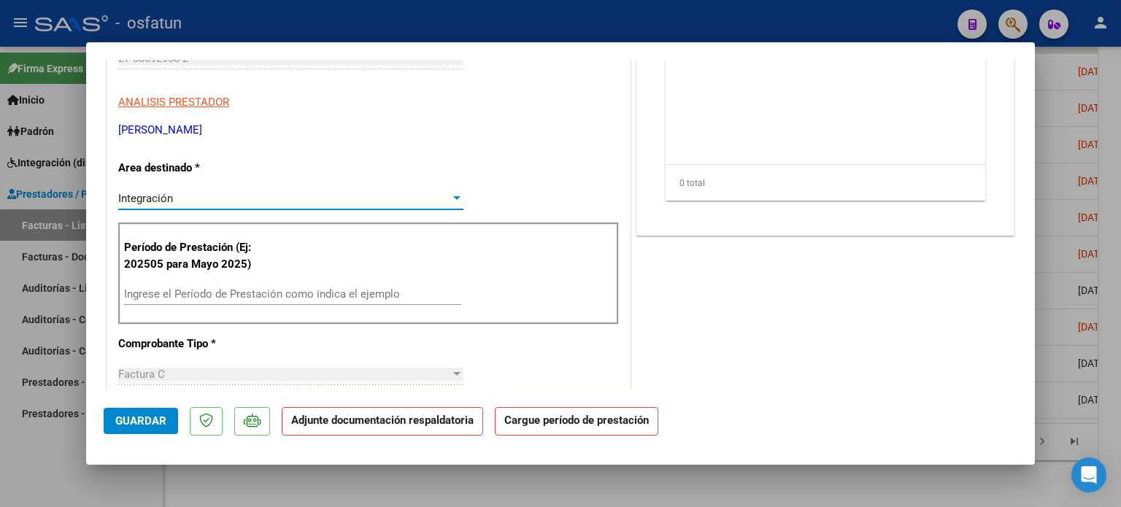
click at [288, 293] on input "Ingrese el Período de Prestación como indica el ejemplo" at bounding box center [292, 294] width 337 height 13
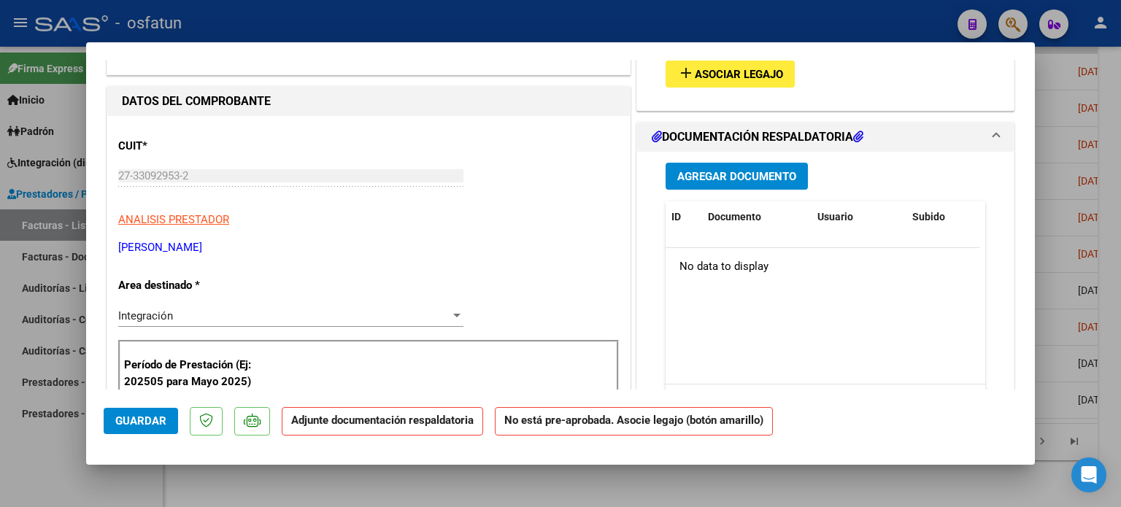
scroll to position [0, 0]
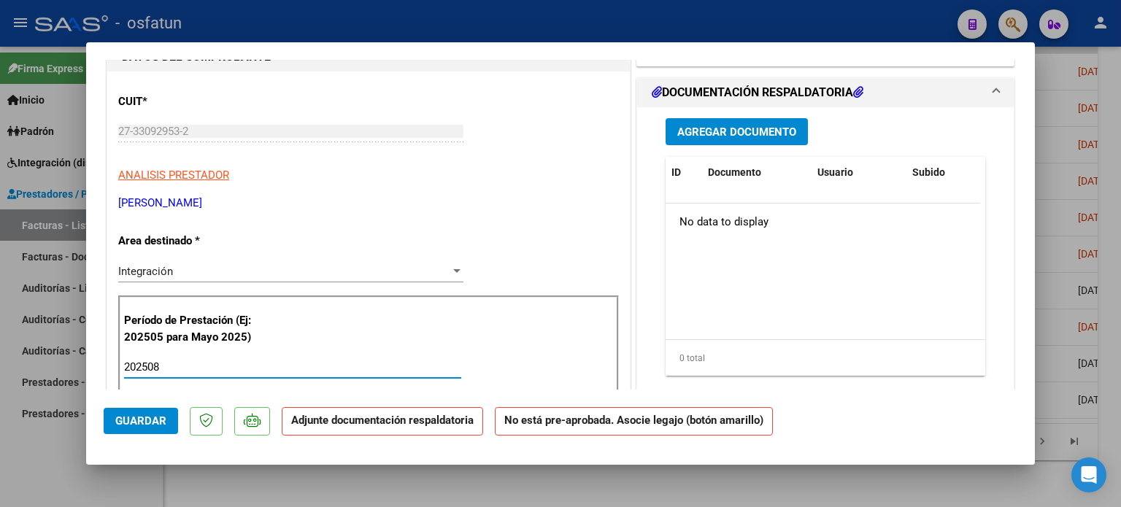
type input "202508"
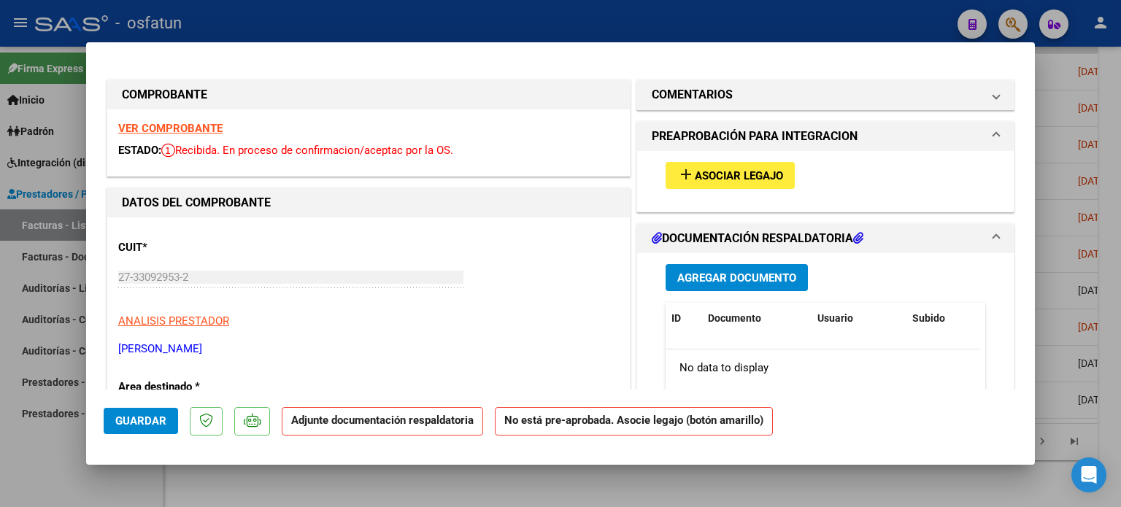
click at [754, 177] on span "Asociar Legajo" at bounding box center [739, 175] width 88 height 13
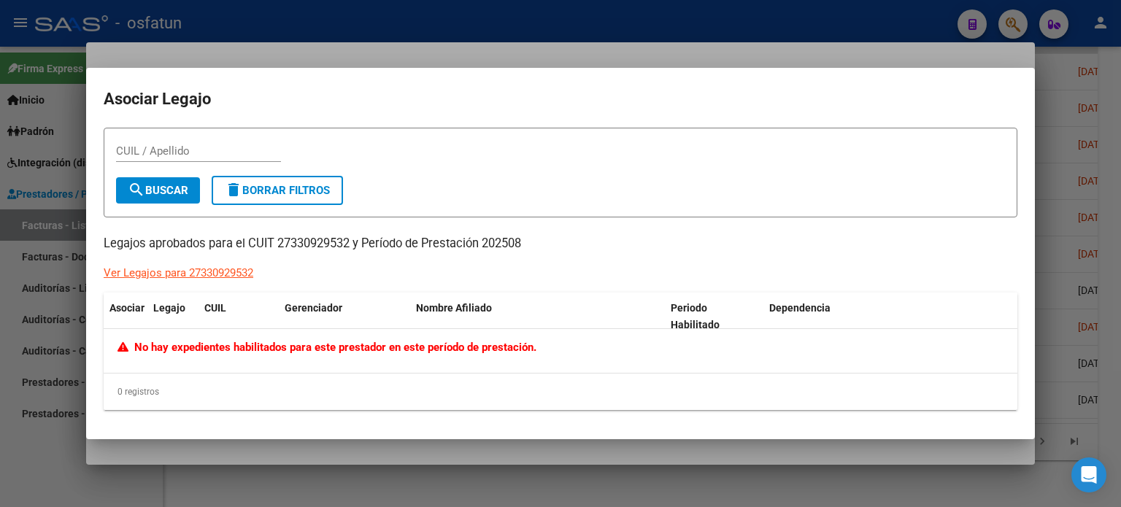
drag, startPoint x: 136, startPoint y: 347, endPoint x: 624, endPoint y: 343, distance: 488.5
click at [624, 343] on div "No hay expedientes habilitados para este prestador en este período de prestació…" at bounding box center [561, 348] width 886 height 17
click at [800, 175] on div "CUIL / Apellido" at bounding box center [560, 158] width 889 height 36
click at [191, 157] on input "CUIL / Apellido" at bounding box center [198, 151] width 165 height 13
paste input "27571552332"
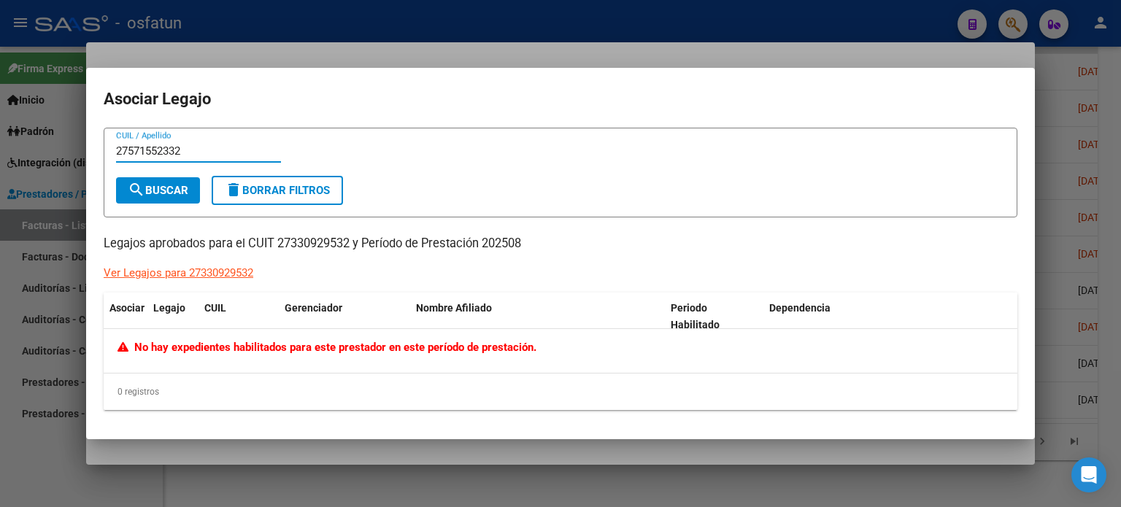
type input "27571552332"
click at [175, 200] on button "search Buscar" at bounding box center [158, 190] width 84 height 26
drag, startPoint x: 280, startPoint y: 242, endPoint x: 353, endPoint y: 244, distance: 73.0
click at [353, 244] on p "Legajos aprobados para el CUIT 27330929532 y Período de Prestación 202508" at bounding box center [561, 244] width 914 height 18
drag, startPoint x: 202, startPoint y: 153, endPoint x: 91, endPoint y: 158, distance: 111.1
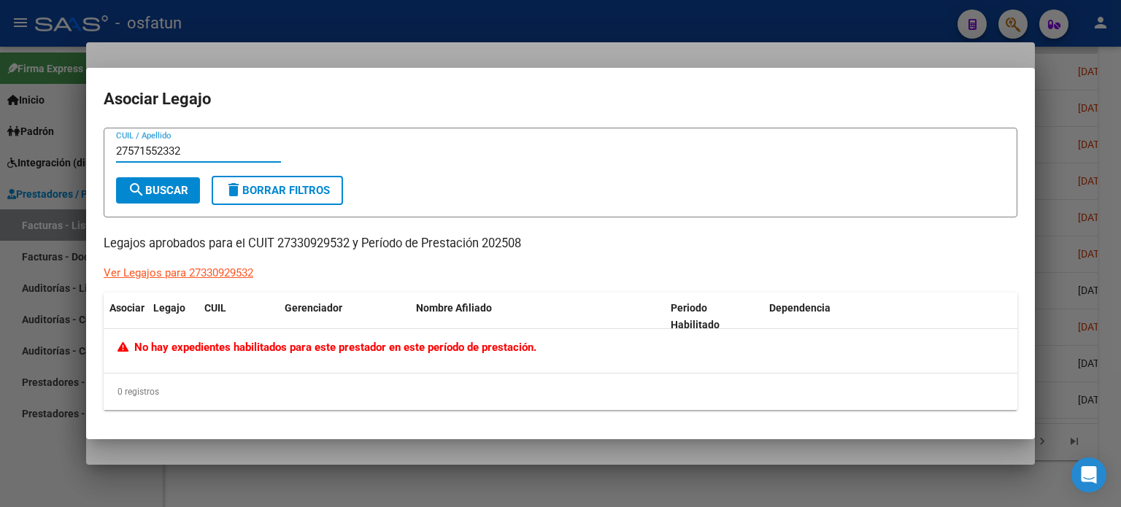
click at [93, 158] on mat-dialog-content "27571552332 CUIL / Apellido search Buscar delete Borrar Filtros Legajos aprobad…" at bounding box center [560, 275] width 949 height 295
click at [211, 152] on input "CUIL / Apellido" at bounding box center [198, 151] width 165 height 13
paste input "20552904053"
type input "20552904053"
